Goal: Information Seeking & Learning: Learn about a topic

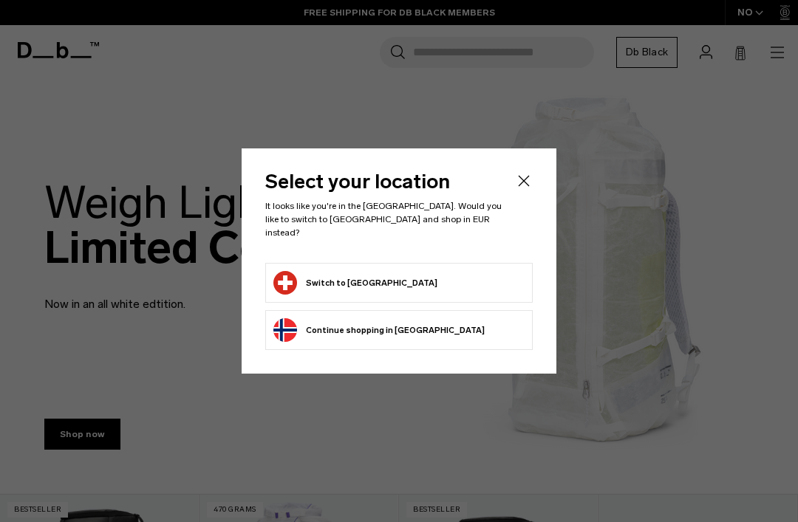
click at [435, 279] on form "Switch to [GEOGRAPHIC_DATA]" at bounding box center [398, 283] width 251 height 24
click at [528, 190] on icon "Close" at bounding box center [524, 181] width 18 height 18
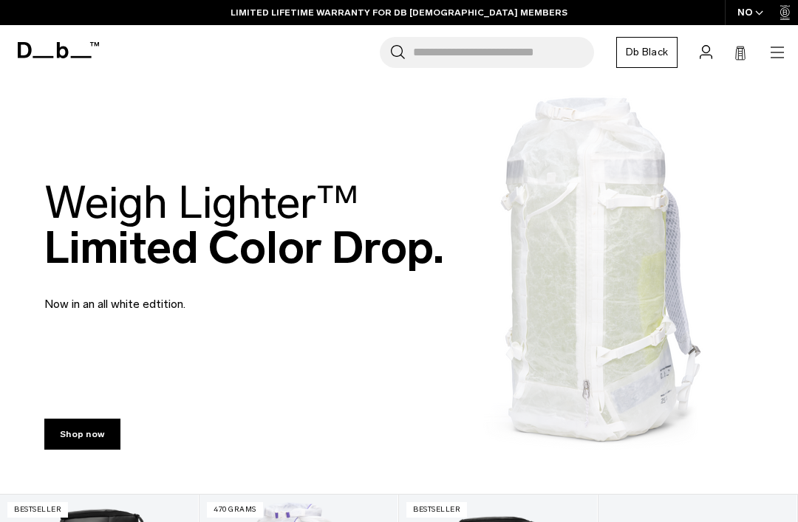
click at [92, 431] on link "Shop now" at bounding box center [82, 434] width 76 height 31
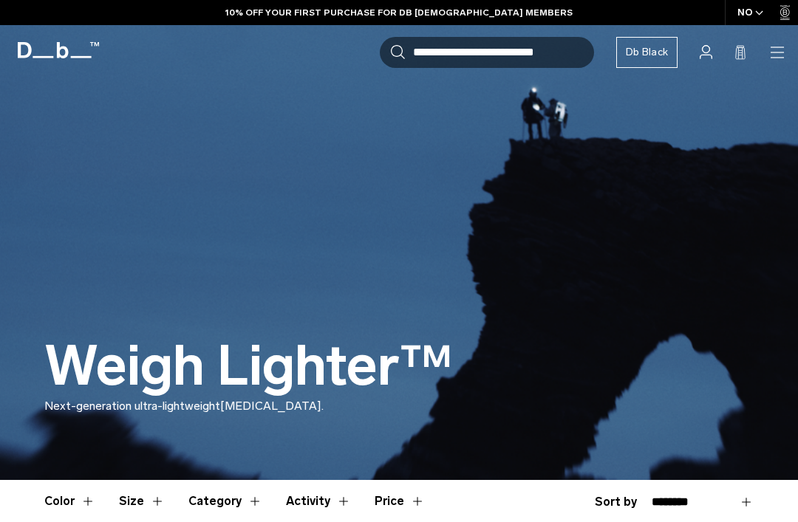
click at [754, 16] on div "NO" at bounding box center [751, 12] width 52 height 25
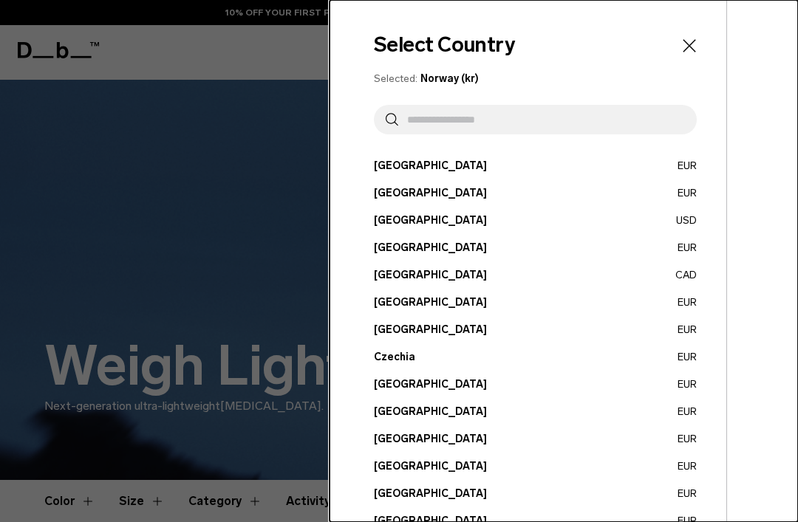
click at [581, 115] on input "text" at bounding box center [541, 120] width 287 height 30
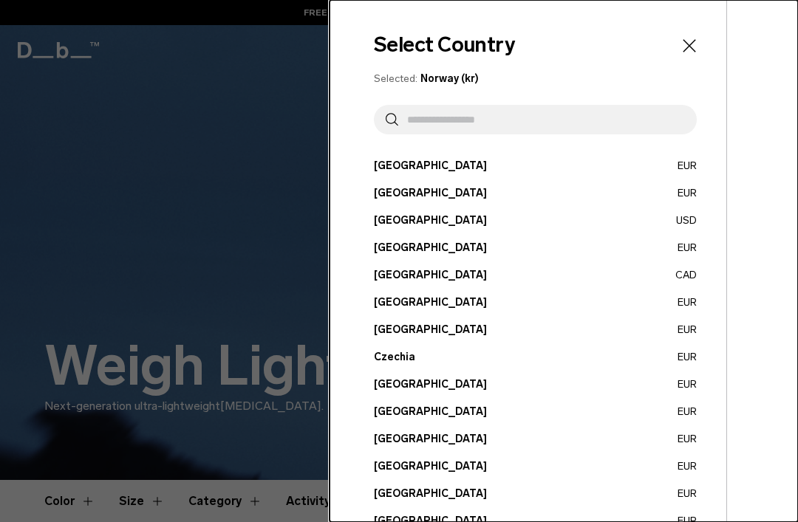
click at [459, 121] on input "text" at bounding box center [541, 120] width 287 height 30
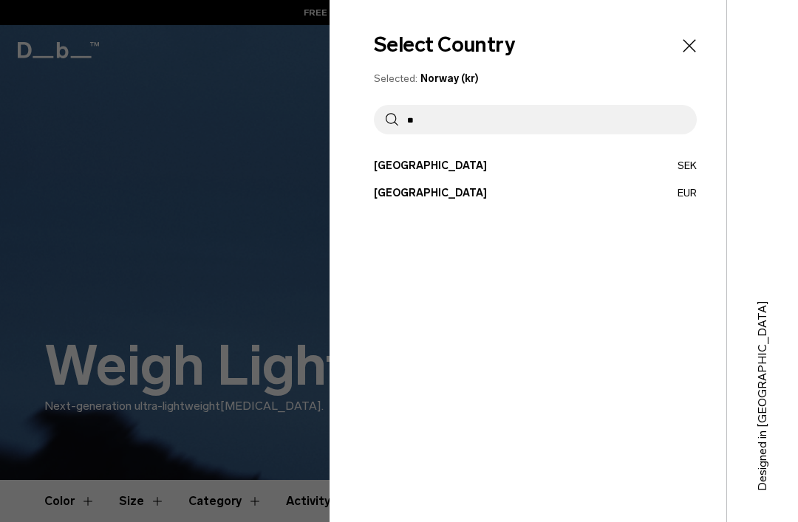
type input "**"
click at [420, 191] on button "Switzerland EUR" at bounding box center [535, 193] width 323 height 16
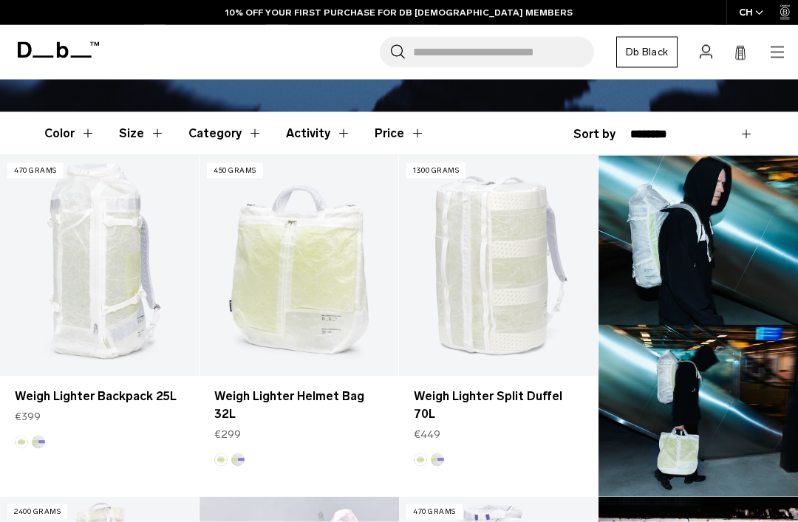
scroll to position [355, 0]
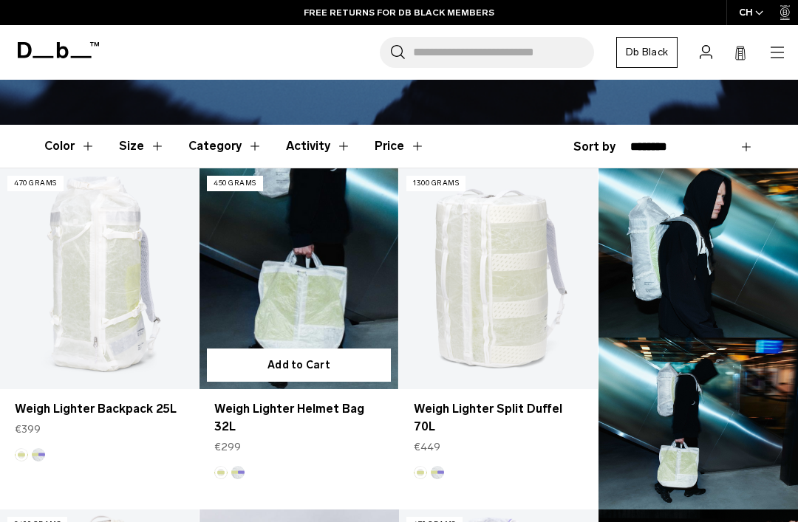
click at [346, 411] on link "Weigh Lighter Helmet Bag 32L" at bounding box center [298, 417] width 169 height 35
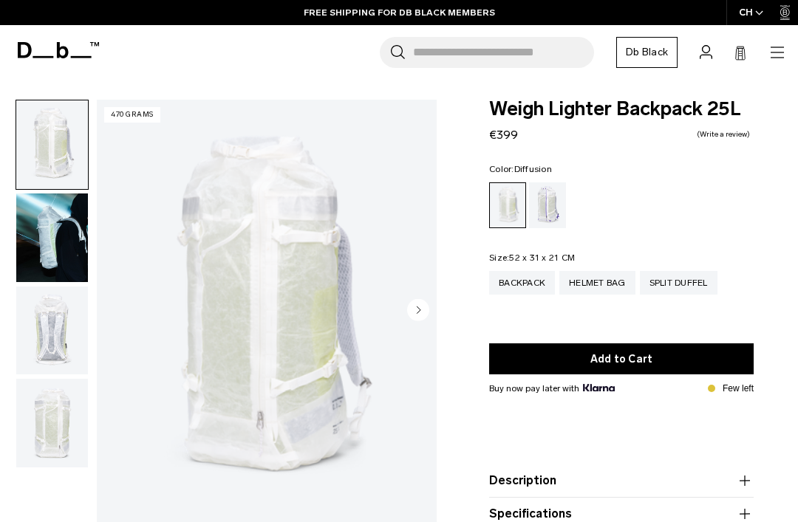
click at [69, 245] on img "button" at bounding box center [52, 238] width 72 height 89
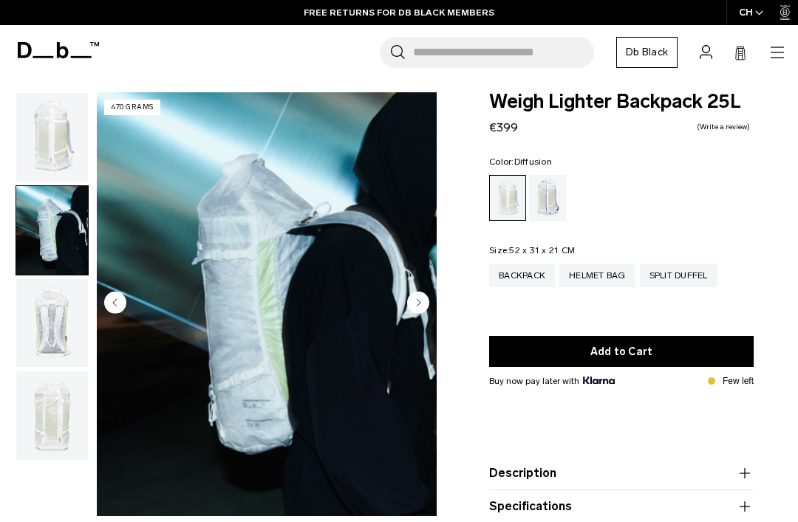
scroll to position [11, 0]
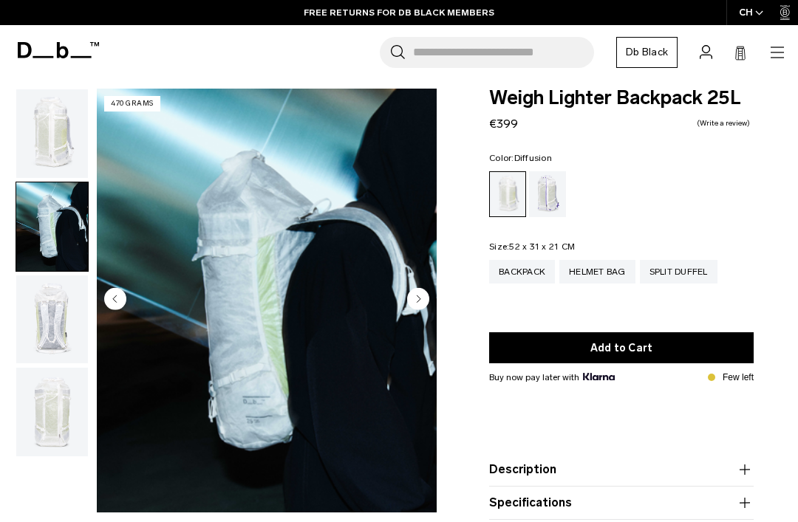
click at [72, 324] on img "button" at bounding box center [52, 320] width 72 height 89
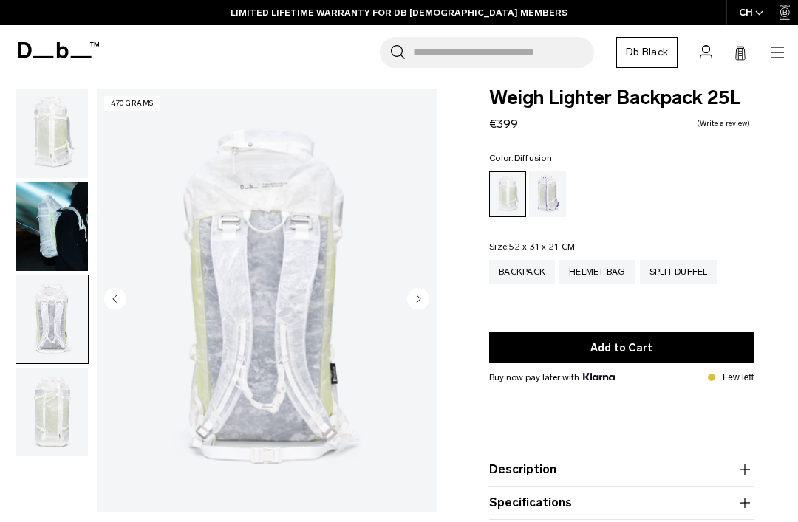
click at [45, 423] on img "button" at bounding box center [52, 412] width 72 height 89
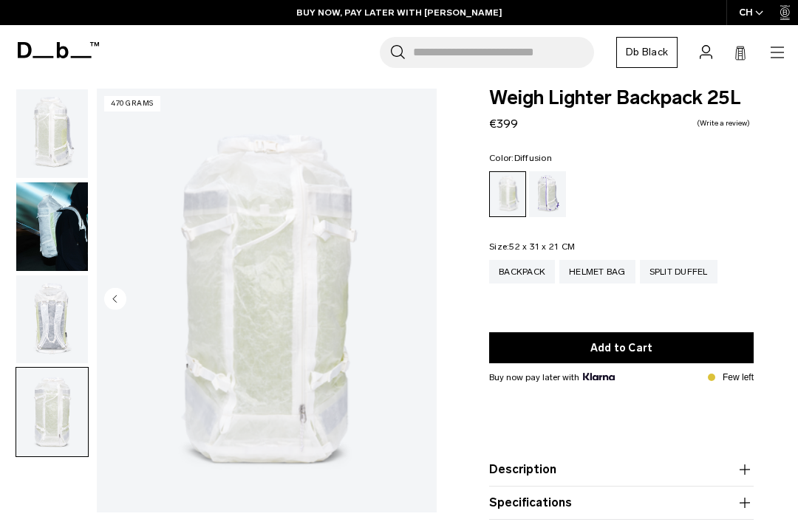
click at [44, 321] on img "button" at bounding box center [52, 320] width 72 height 89
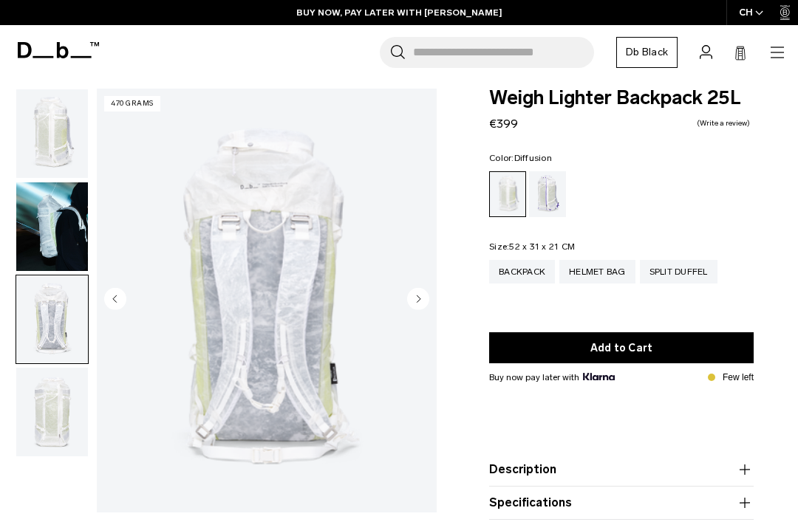
click at [24, 209] on img "button" at bounding box center [52, 226] width 72 height 89
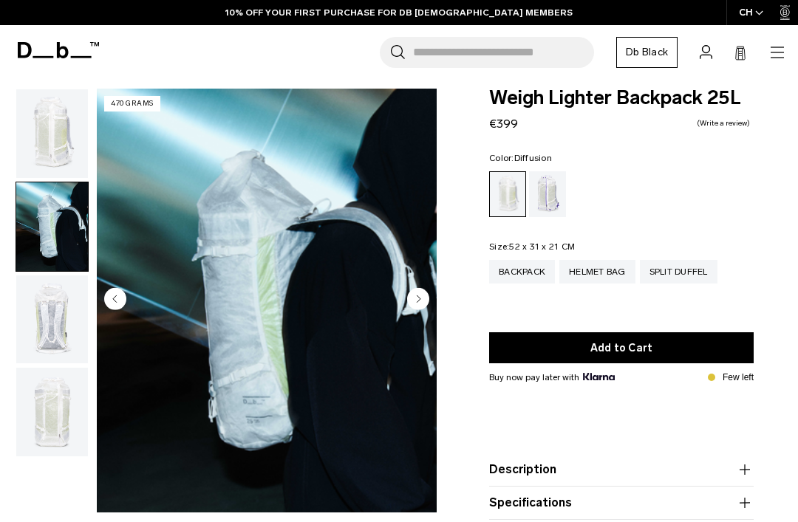
click at [26, 120] on img "button" at bounding box center [52, 133] width 72 height 89
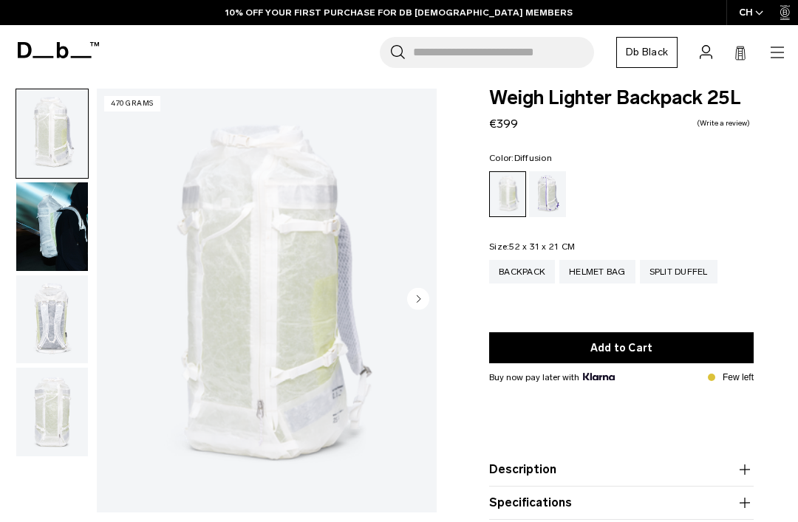
click at [674, 270] on div "Split Duffel" at bounding box center [679, 272] width 78 height 24
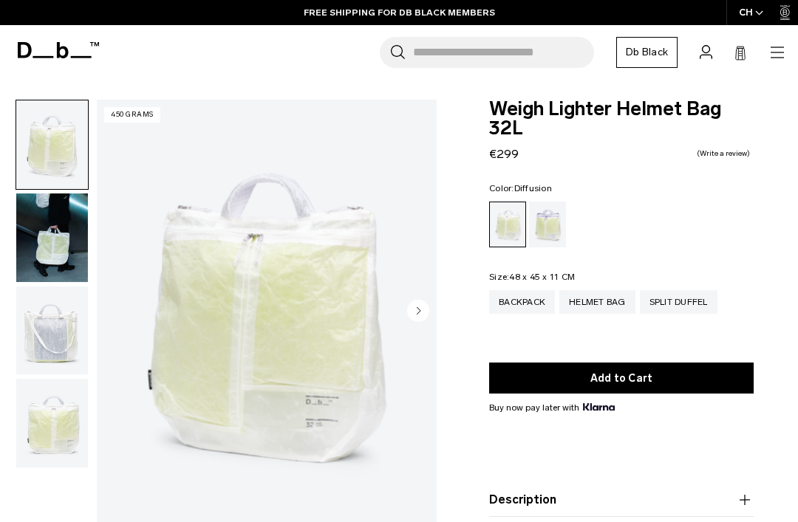
click at [423, 310] on circle "Next slide" at bounding box center [418, 310] width 22 height 22
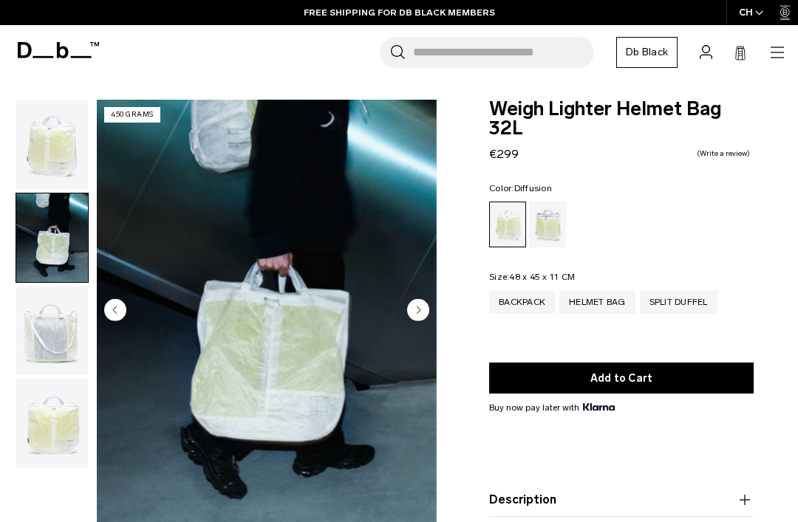
click at [408, 311] on circle "Next slide" at bounding box center [418, 310] width 22 height 22
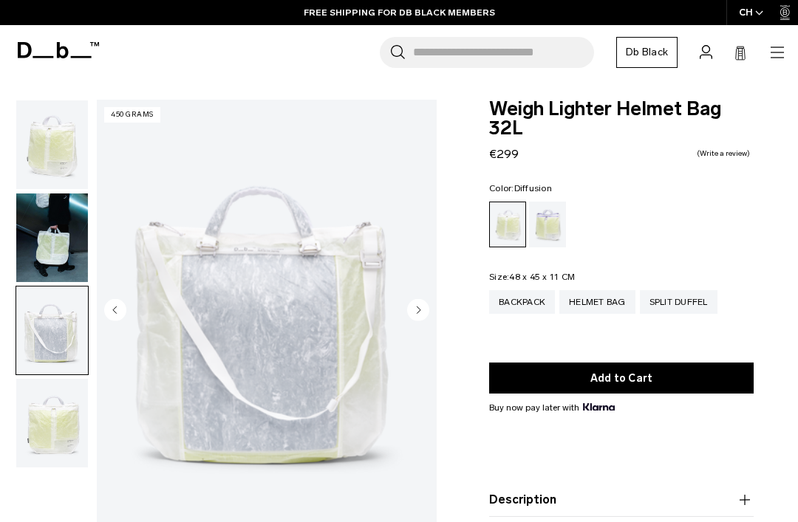
click at [414, 315] on circle "Next slide" at bounding box center [418, 310] width 22 height 22
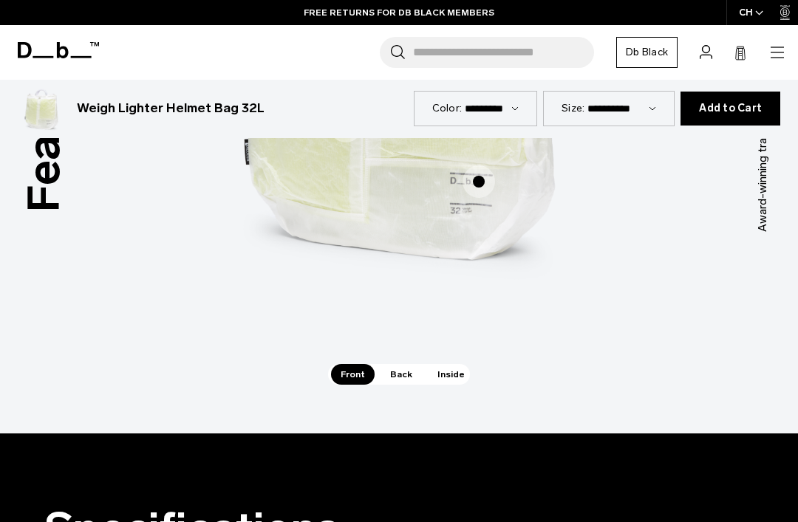
scroll to position [928, 0]
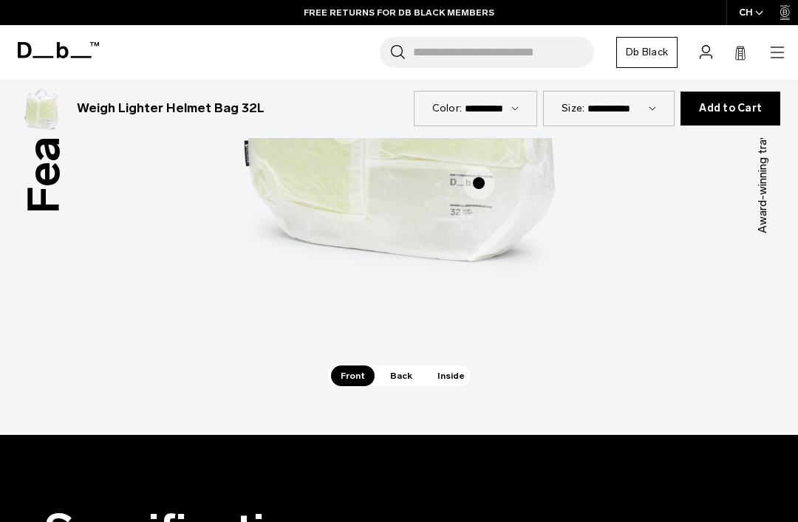
click at [440, 383] on span "Inside" at bounding box center [451, 376] width 47 height 21
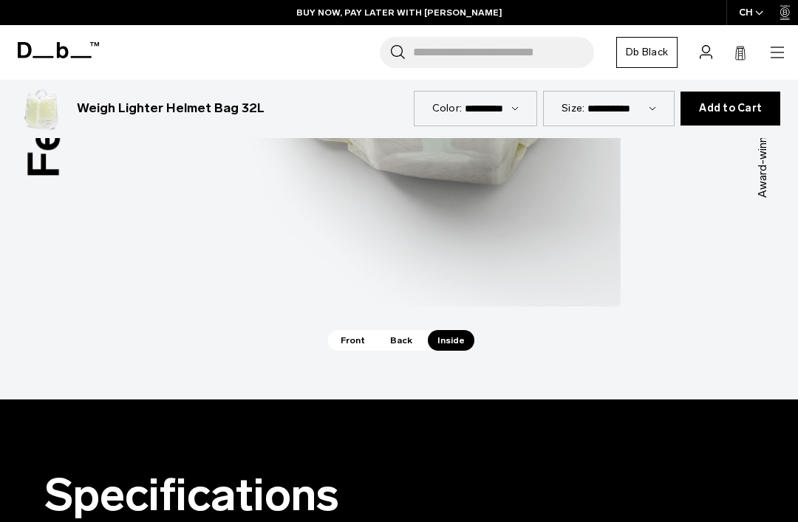
scroll to position [1011, 0]
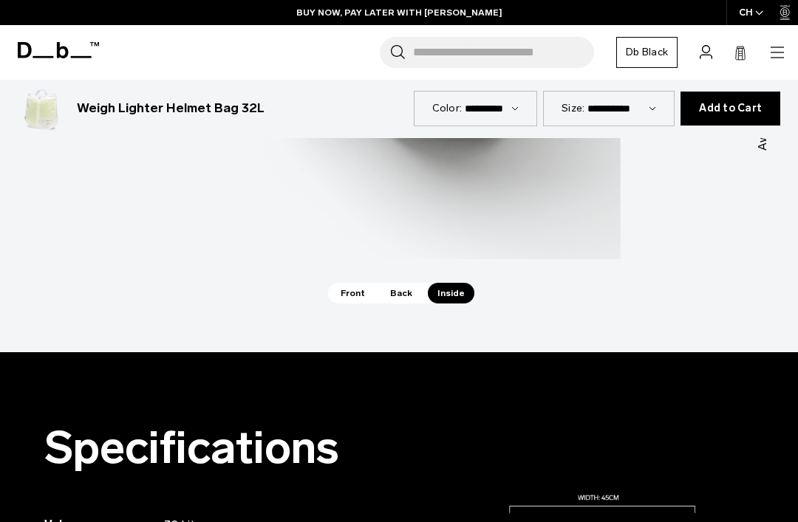
click at [397, 303] on span "Back" at bounding box center [400, 293] width 41 height 21
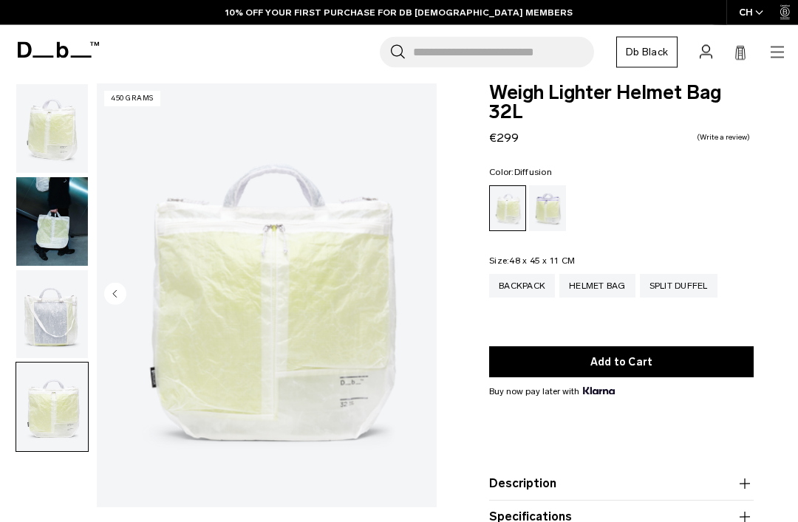
scroll to position [0, 0]
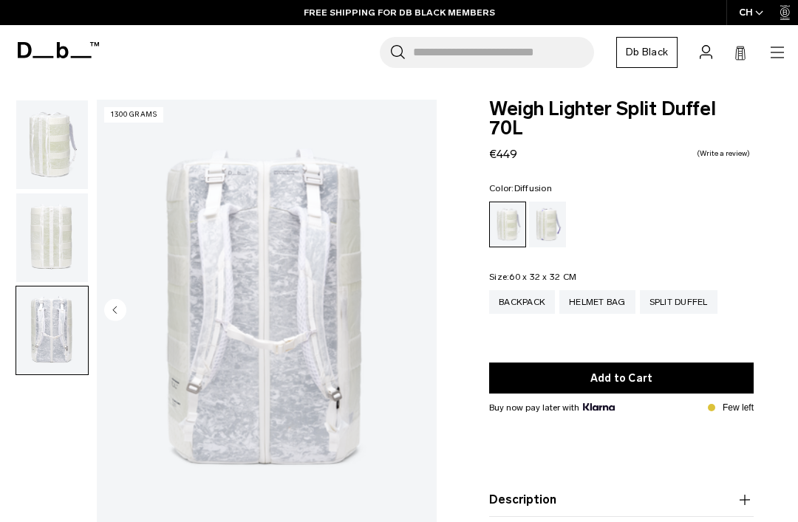
click at [50, 139] on img "button" at bounding box center [52, 144] width 72 height 89
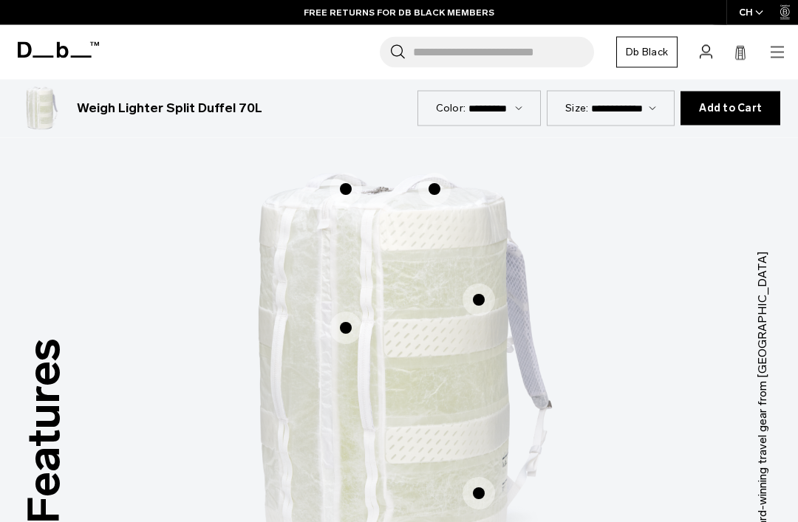
scroll to position [590, 0]
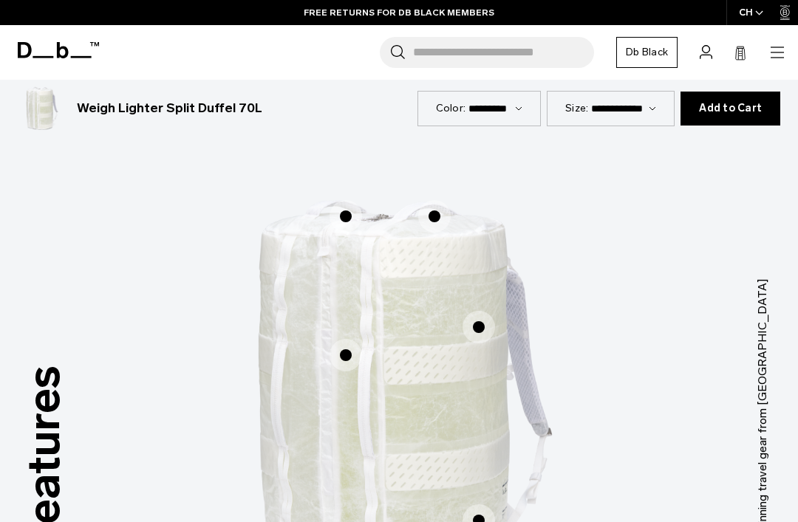
click at [338, 201] on span "1 / 3" at bounding box center [345, 216] width 33 height 33
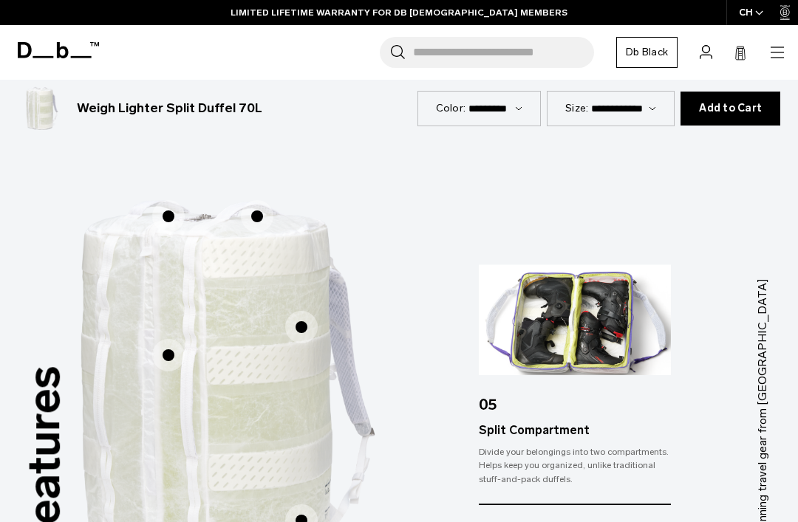
click at [270, 200] on span "1 / 3" at bounding box center [257, 216] width 33 height 33
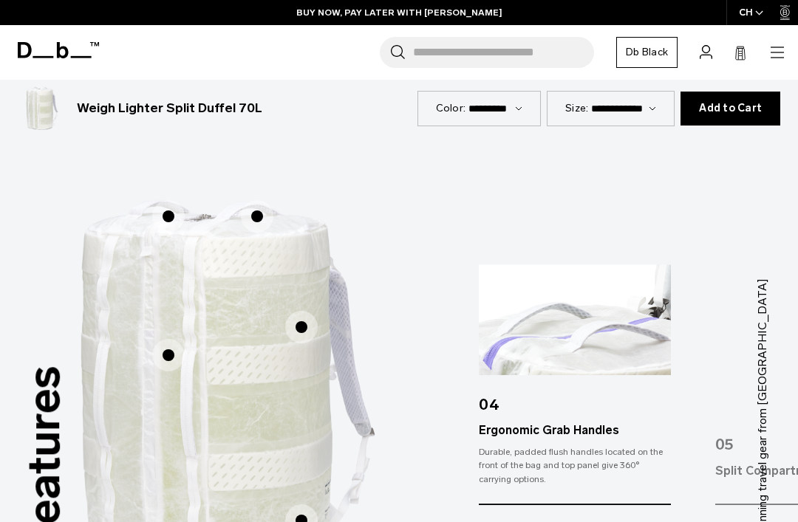
click at [295, 315] on span "1 / 3" at bounding box center [301, 327] width 33 height 33
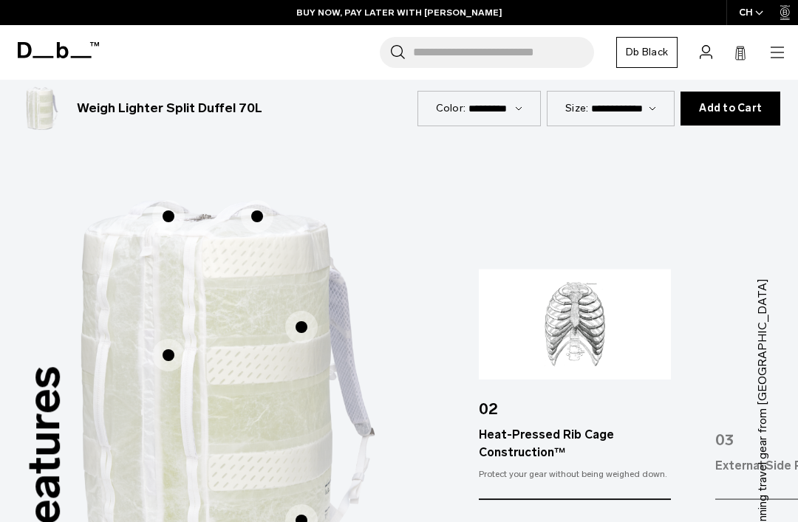
click at [174, 200] on span "1 / 3" at bounding box center [168, 216] width 33 height 33
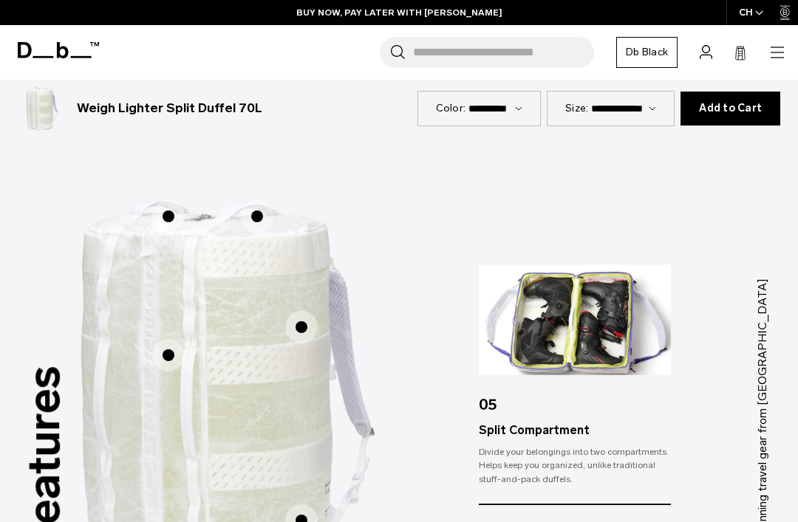
click at [171, 339] on span "1 / 3" at bounding box center [168, 355] width 33 height 33
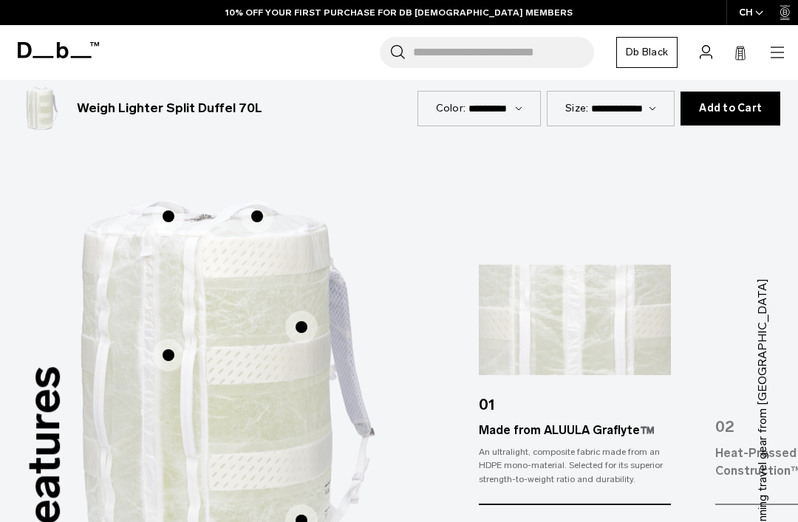
click at [302, 505] on span "1 / 3" at bounding box center [301, 521] width 33 height 33
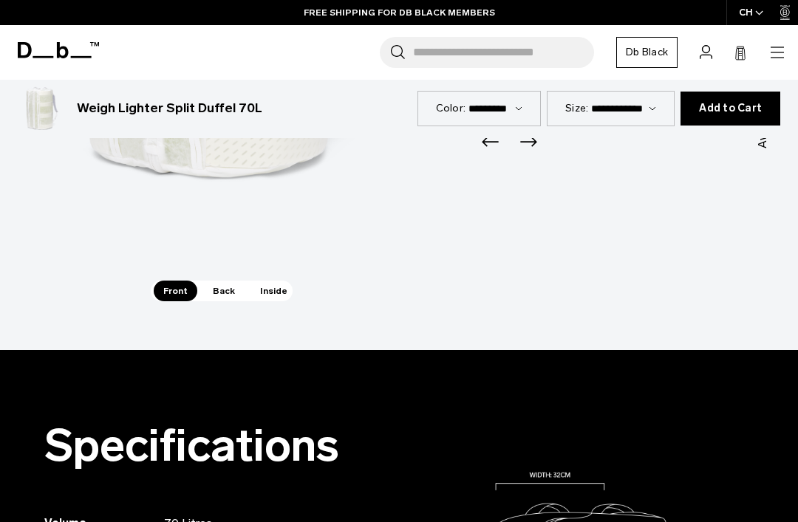
scroll to position [1016, 0]
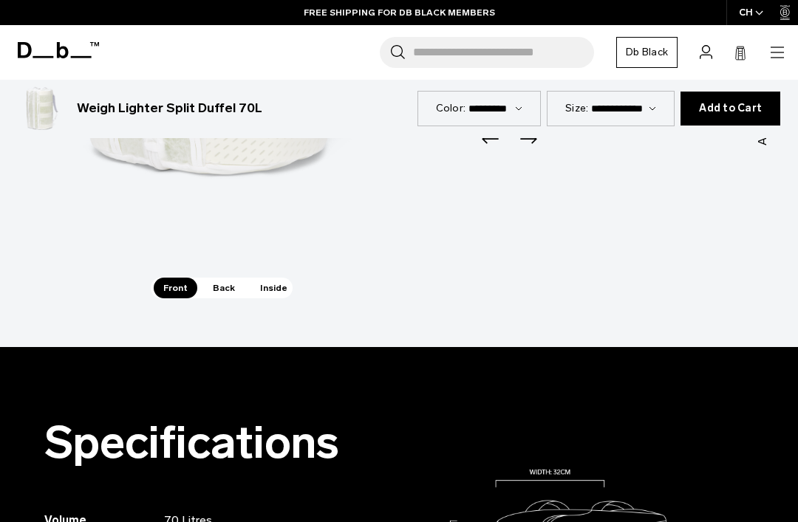
click at [219, 278] on span "Back" at bounding box center [223, 288] width 41 height 21
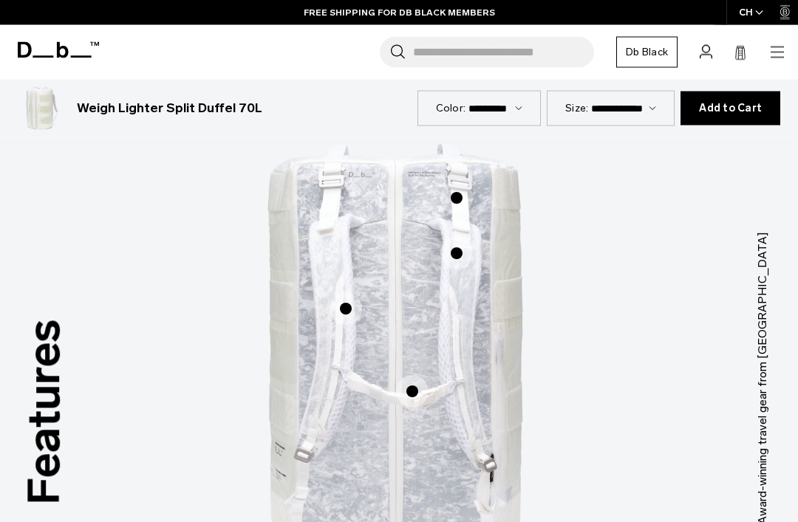
scroll to position [1021, 0]
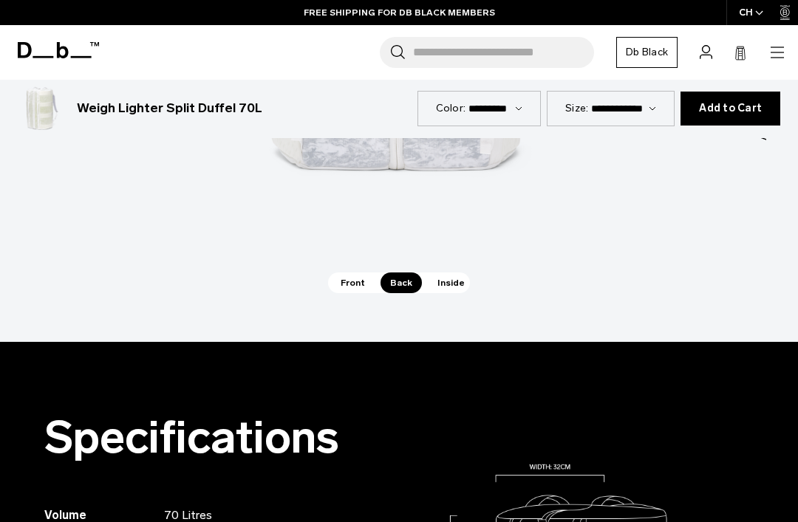
click at [448, 273] on span "Inside" at bounding box center [451, 283] width 47 height 21
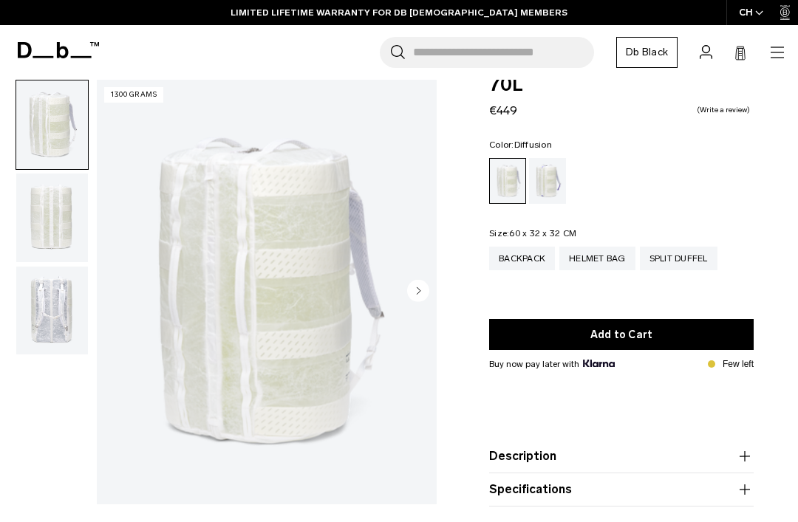
scroll to position [42, 0]
